Goal: Find specific page/section: Find specific page/section

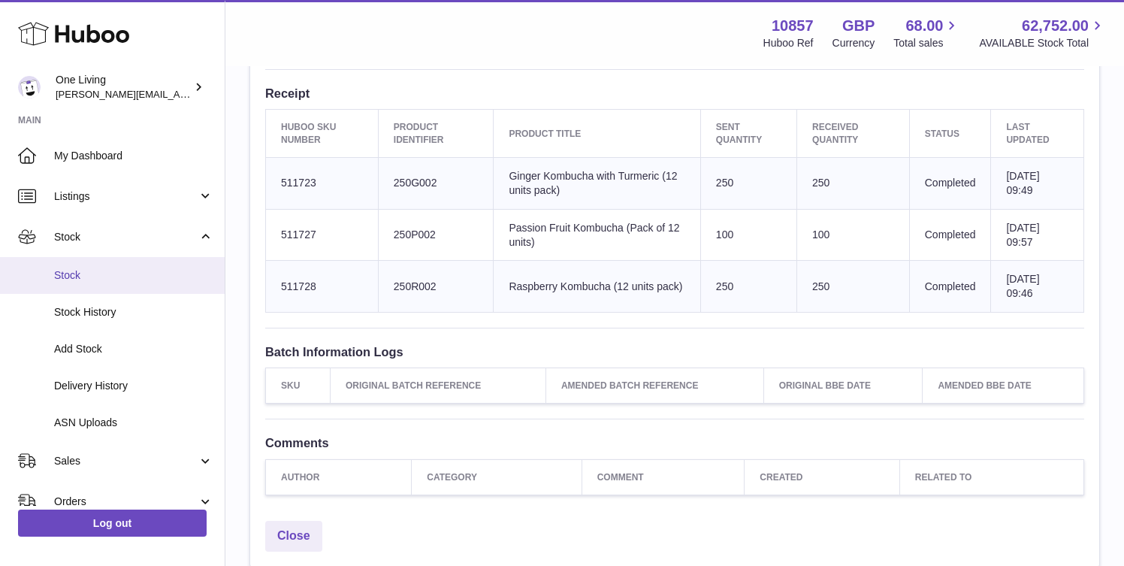
click at [122, 275] on span "Stock" at bounding box center [133, 275] width 159 height 14
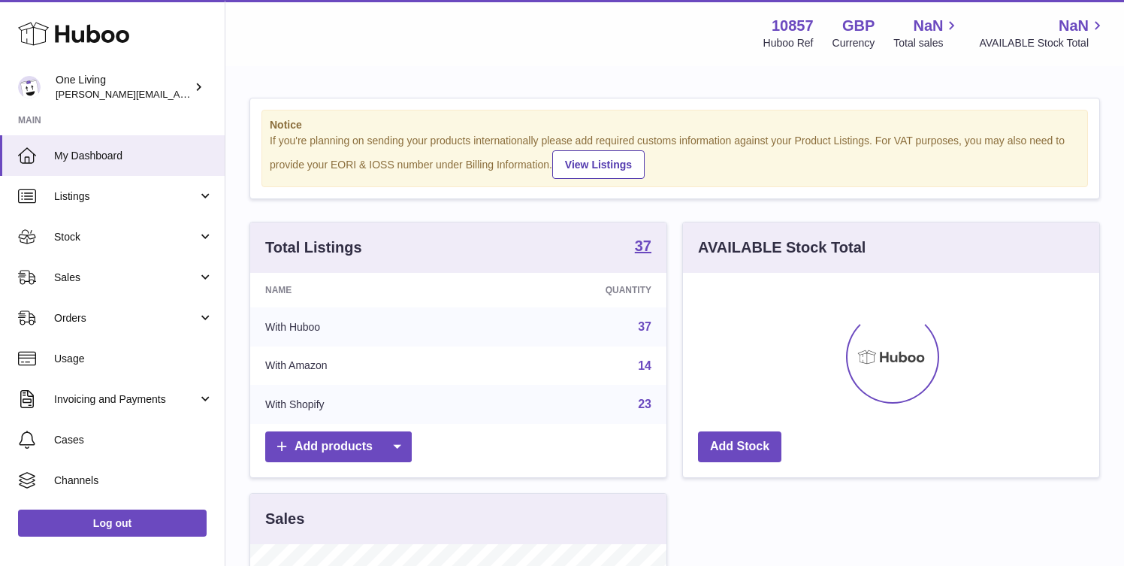
scroll to position [234, 416]
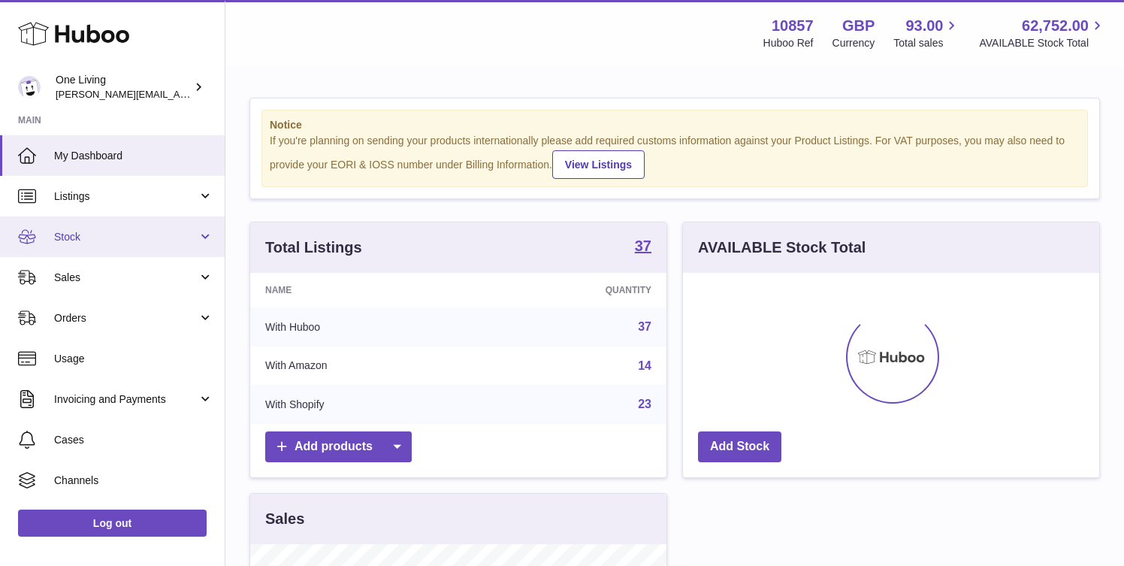
click at [198, 237] on link "Stock" at bounding box center [112, 236] width 225 height 41
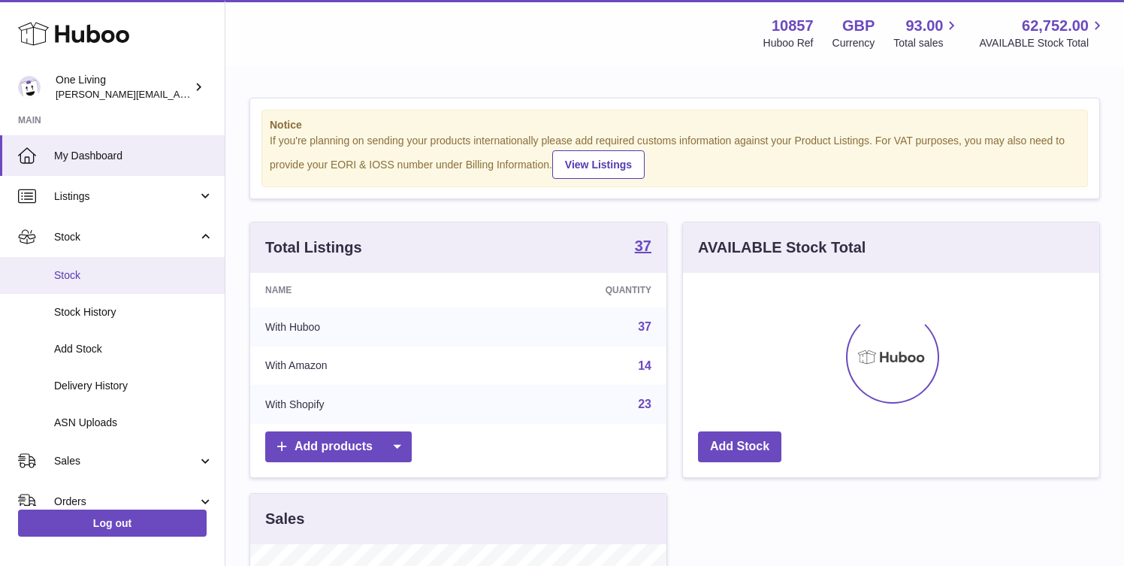
click at [160, 283] on link "Stock" at bounding box center [112, 275] width 225 height 37
